Goal: Navigation & Orientation: Go to known website

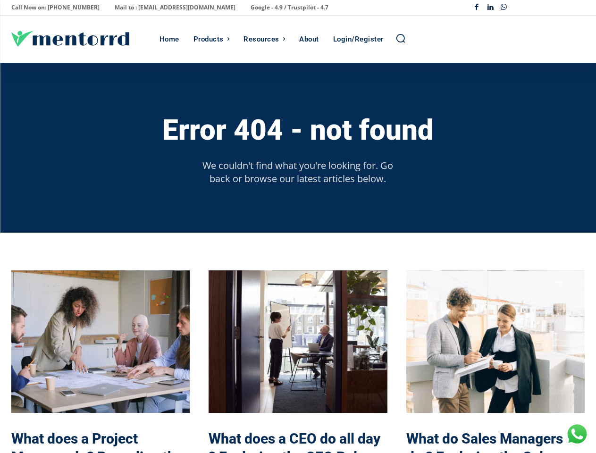
click at [298, 227] on div "Error 404 - not found We couldn't find what you're looking for. Go back or brow…" at bounding box center [297, 148] width 573 height 170
click at [52, 8] on p "Call Now on: [PHONE_NUMBER]" at bounding box center [55, 7] width 88 height 13
click at [149, 8] on p "Mail to : [EMAIL_ADDRESS][DOMAIN_NAME]" at bounding box center [175, 7] width 121 height 13
click at [251, 8] on p "Google - 4.9 / Trustpilot - 4.7" at bounding box center [290, 7] width 78 height 13
click at [527, 8] on div "Facebook Linkedin Whatsapp" at bounding box center [527, 8] width 115 height 14
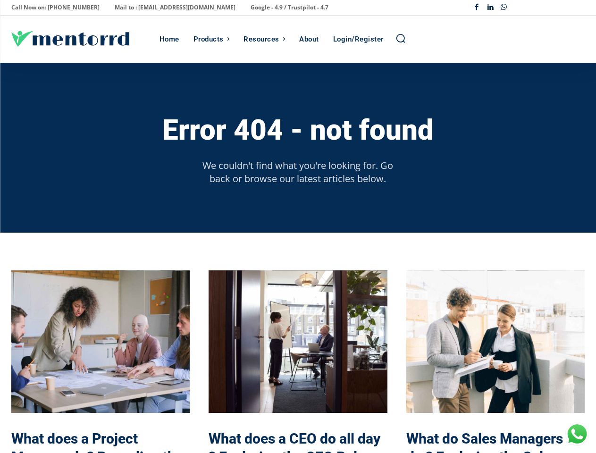
click at [211, 39] on div "Products" at bounding box center [209, 39] width 30 height 47
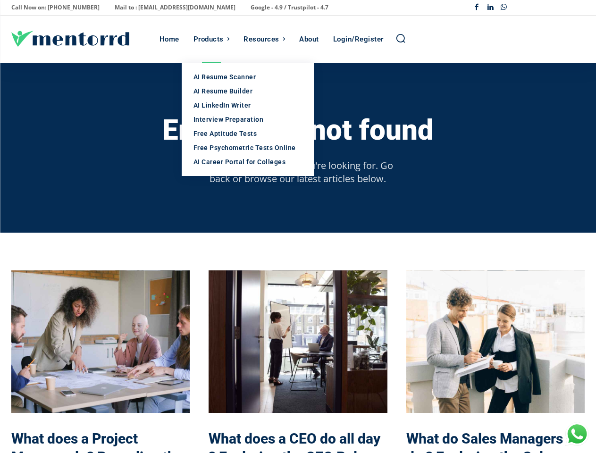
click at [264, 39] on div "Resources" at bounding box center [262, 39] width 36 height 47
click at [401, 39] on icon "Search" at bounding box center [401, 38] width 10 height 10
click at [298, 129] on h3 "Error 404 - not found" at bounding box center [297, 130] width 271 height 31
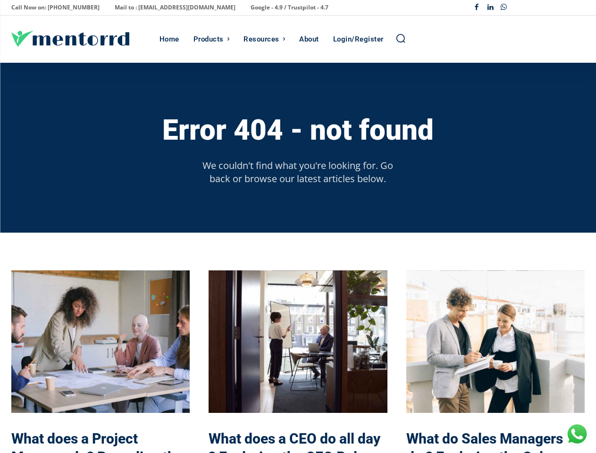
click at [298, 172] on p "We couldn't find what you're looking for. Go back or browse our latest articles…" at bounding box center [298, 172] width 206 height 26
